Goal: Transaction & Acquisition: Purchase product/service

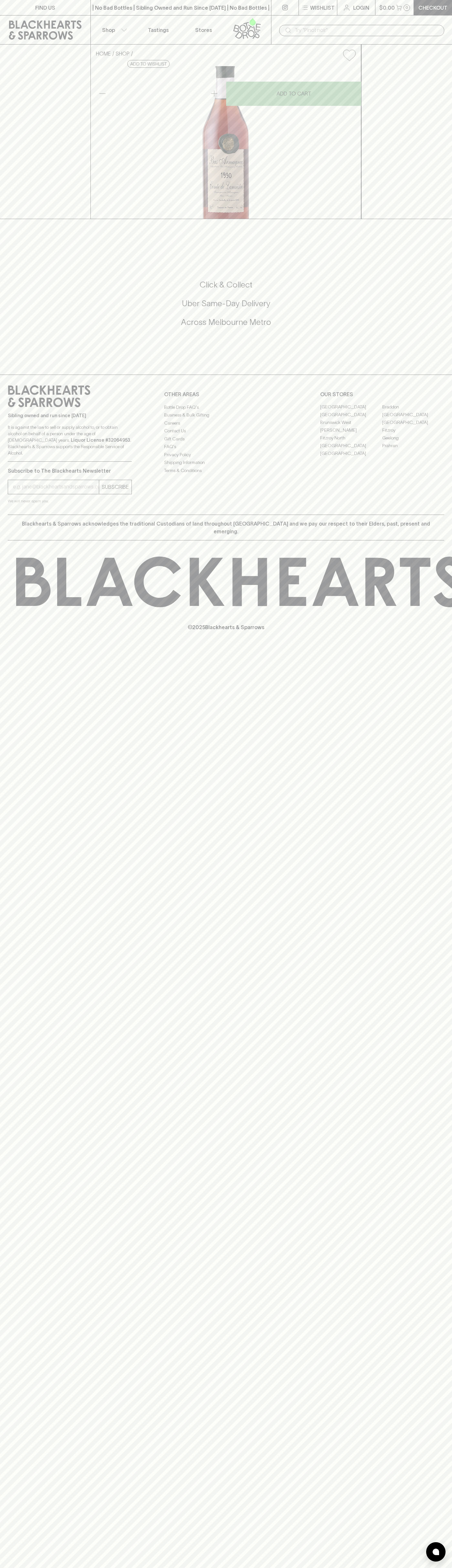
click at [442, 103] on div "HOME SHOP Comte de Lamaëstre Bas-Armagnac 1990 $156.00 Add to wishlist No Furth…" at bounding box center [226, 131] width 452 height 175
click at [350, 1567] on html "FIND US | No Bad Bottles | Sibling Owned and Run Since [DATE] | No Bad Bottles …" at bounding box center [226, 784] width 452 height 1568
click at [17, 103] on div "HOME SHOP Comte de Lamaëstre Bas-Armagnac 1990 $156.00 Add to wishlist No Furth…" at bounding box center [226, 131] width 452 height 175
